Goal: Information Seeking & Learning: Learn about a topic

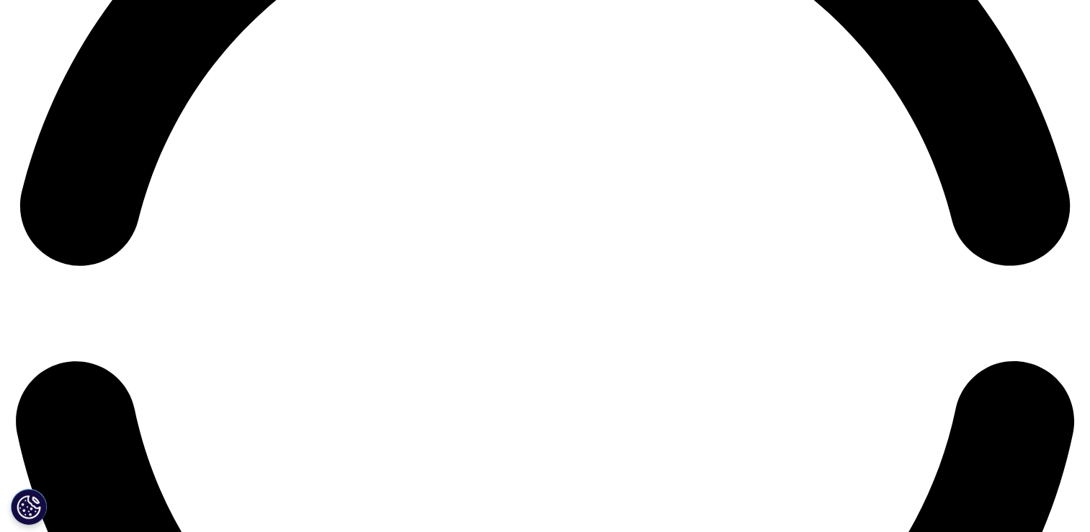
scroll to position [2402, 0]
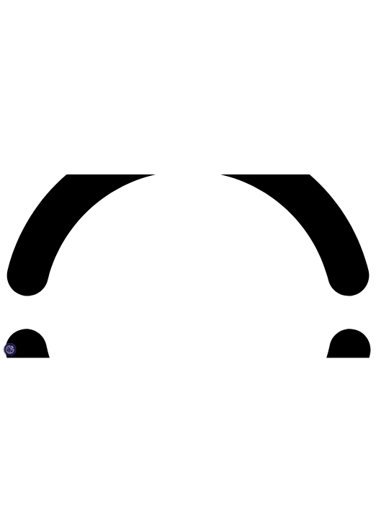
scroll to position [2211, 0]
